Goal: Transaction & Acquisition: Book appointment/travel/reservation

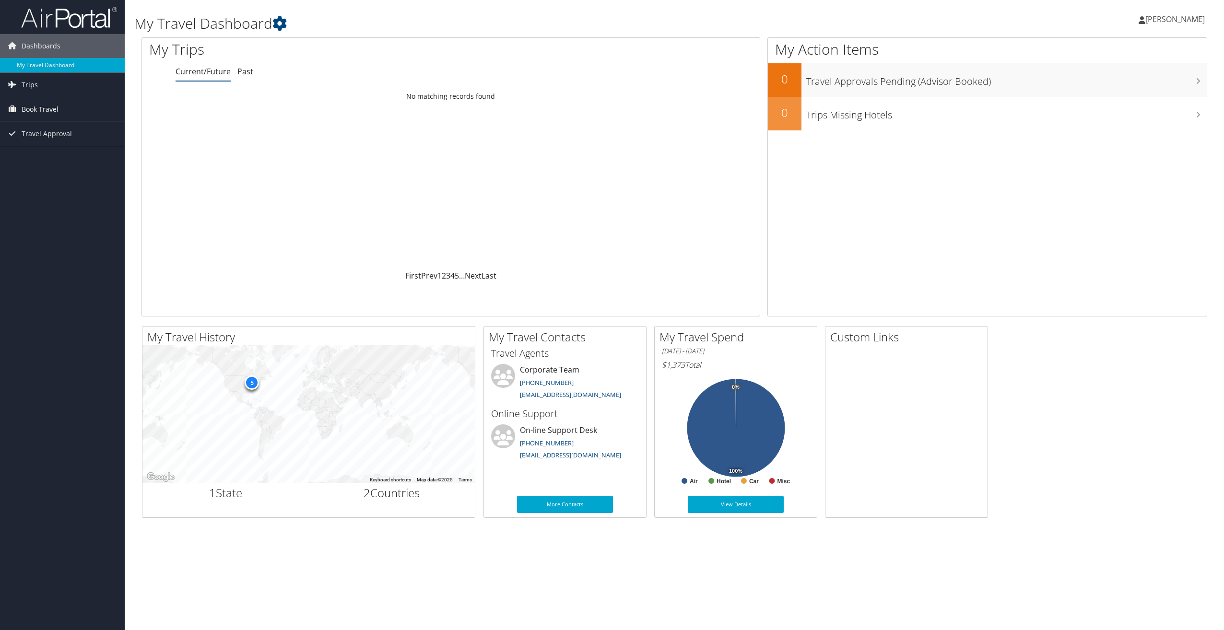
click at [47, 112] on span "Book Travel" at bounding box center [40, 109] width 37 height 24
click at [43, 156] on link "Book/Manage Online Trips" at bounding box center [62, 157] width 125 height 14
